Goal: Task Accomplishment & Management: Use online tool/utility

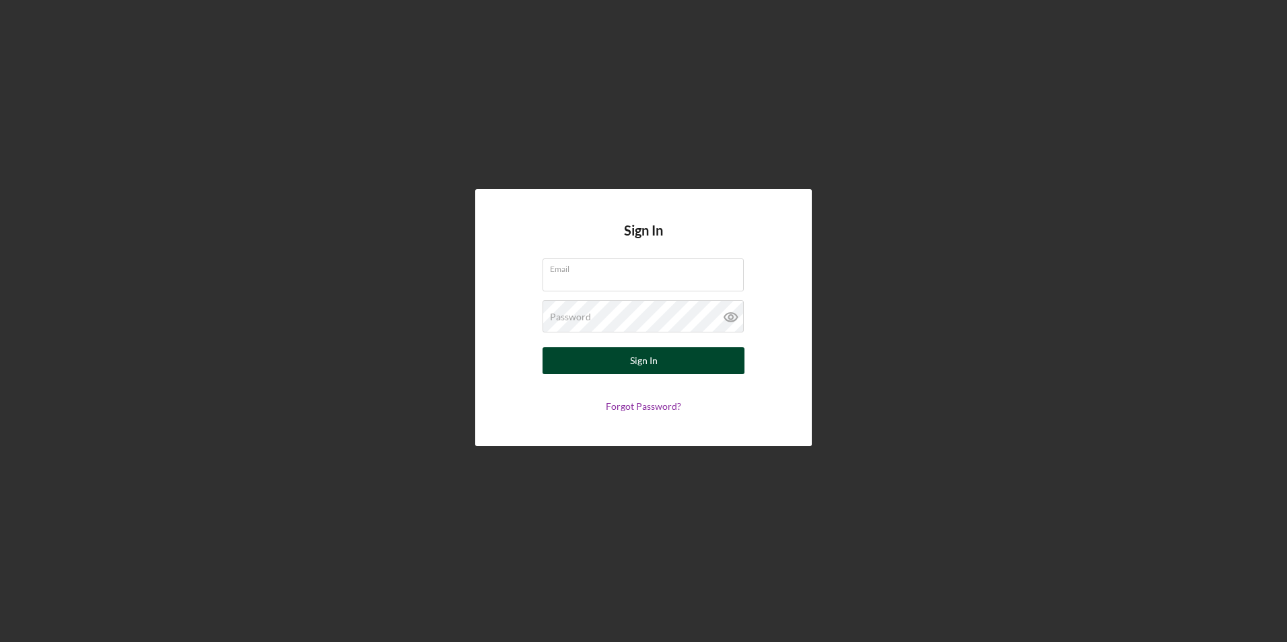
type input "[EMAIL_ADDRESS][DOMAIN_NAME]"
click at [626, 364] on button "Sign In" at bounding box center [643, 360] width 202 height 27
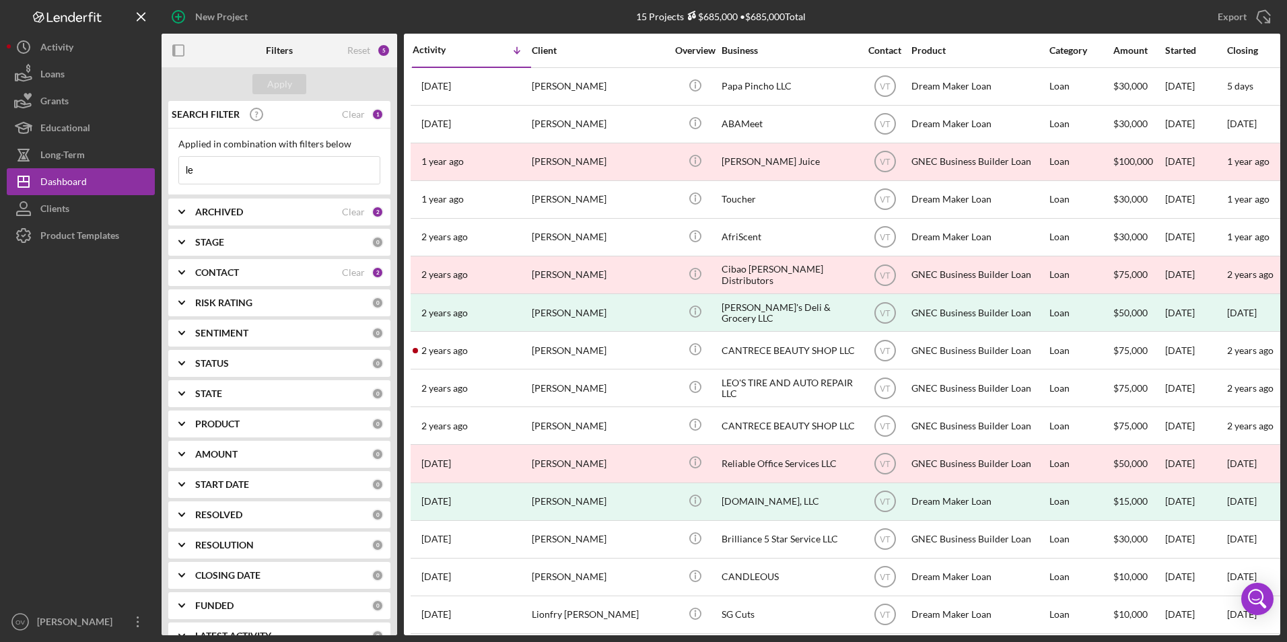
type input "l"
click at [283, 89] on div "Apply" at bounding box center [279, 84] width 25 height 20
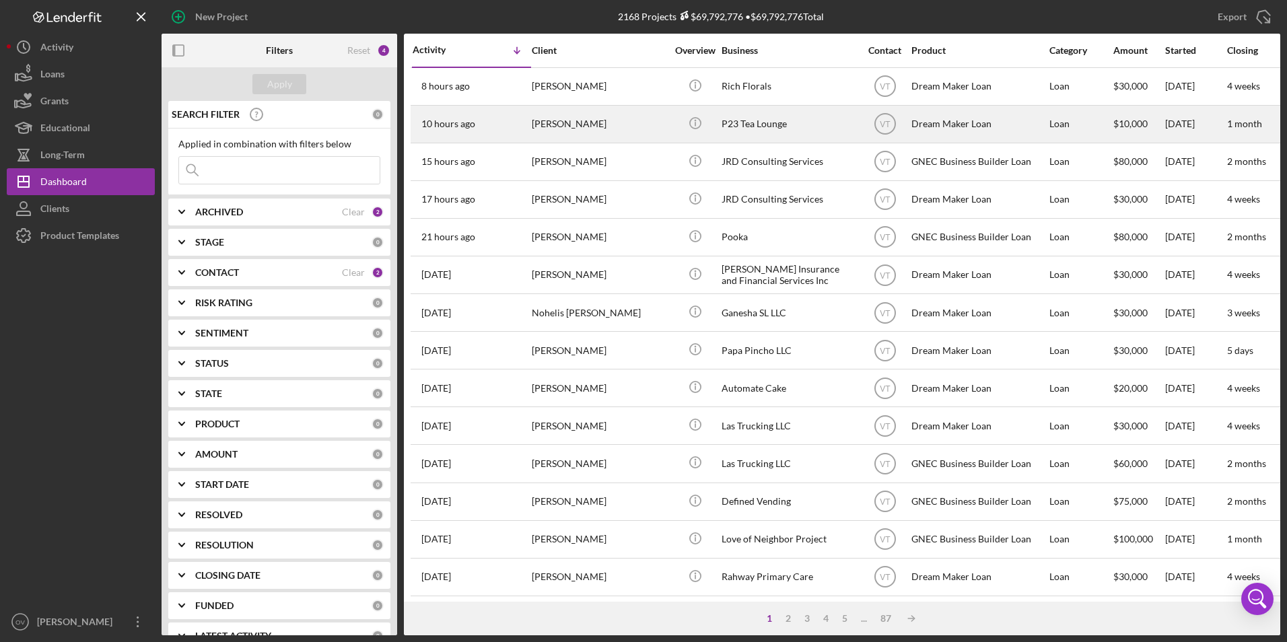
click at [581, 133] on div "[PERSON_NAME]" at bounding box center [599, 124] width 135 height 36
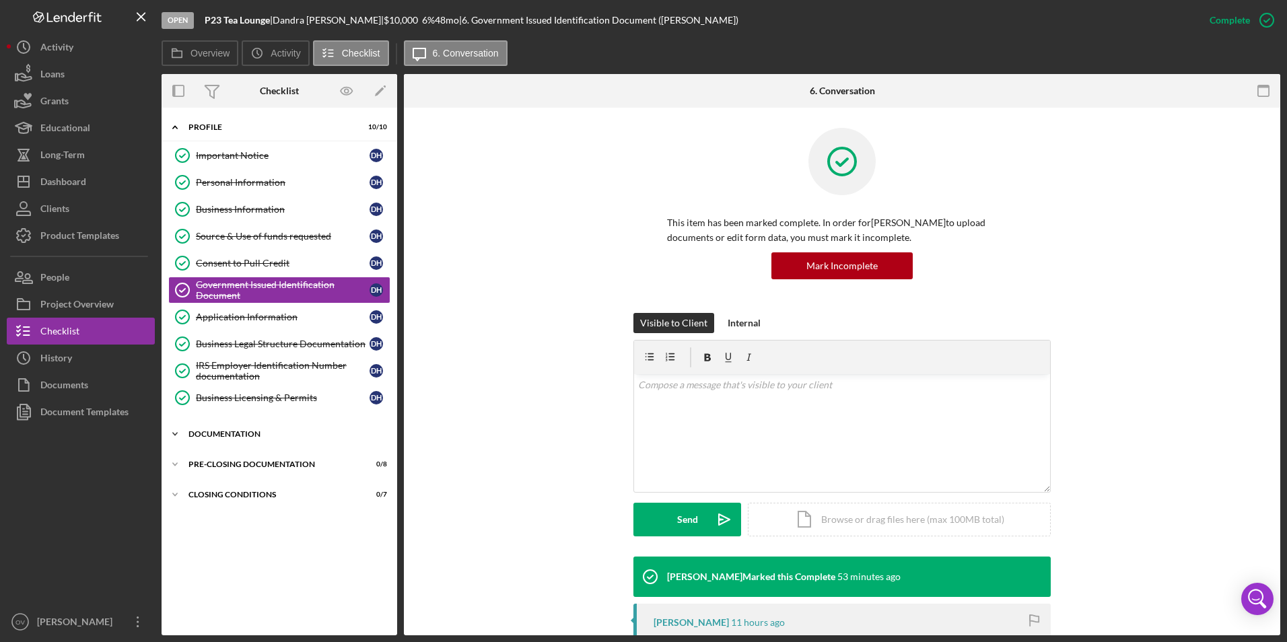
click at [177, 433] on polyline at bounding box center [175, 434] width 4 height 3
